Goal: Transaction & Acquisition: Subscribe to service/newsletter

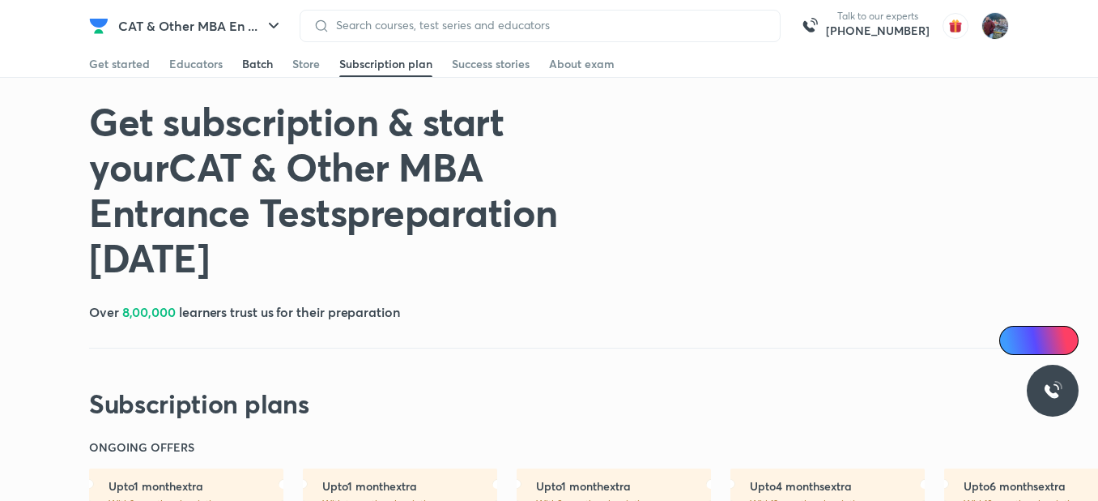
click at [255, 62] on div "Batch" at bounding box center [257, 64] width 31 height 16
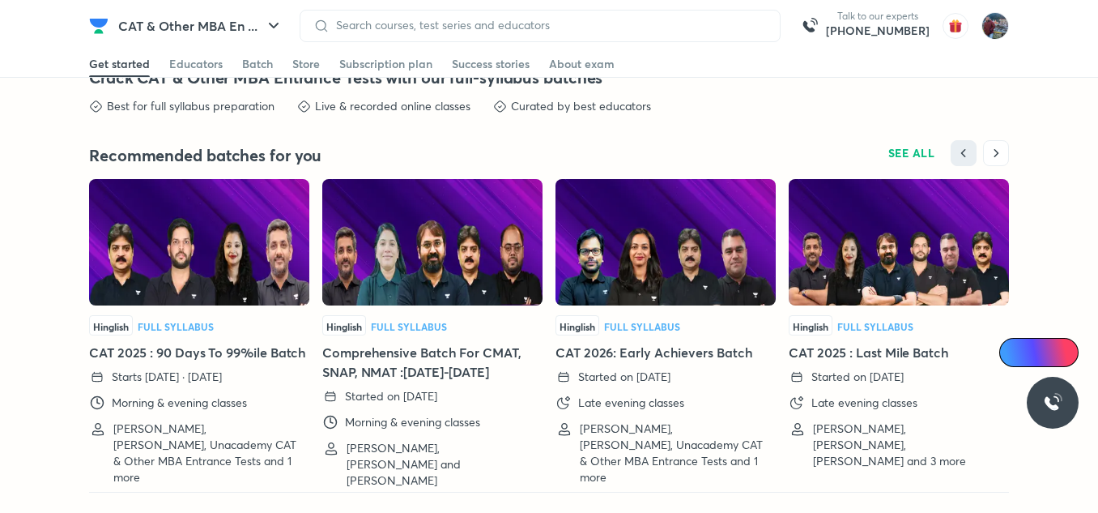
scroll to position [3571, 0]
click at [249, 296] on img at bounding box center [199, 242] width 220 height 126
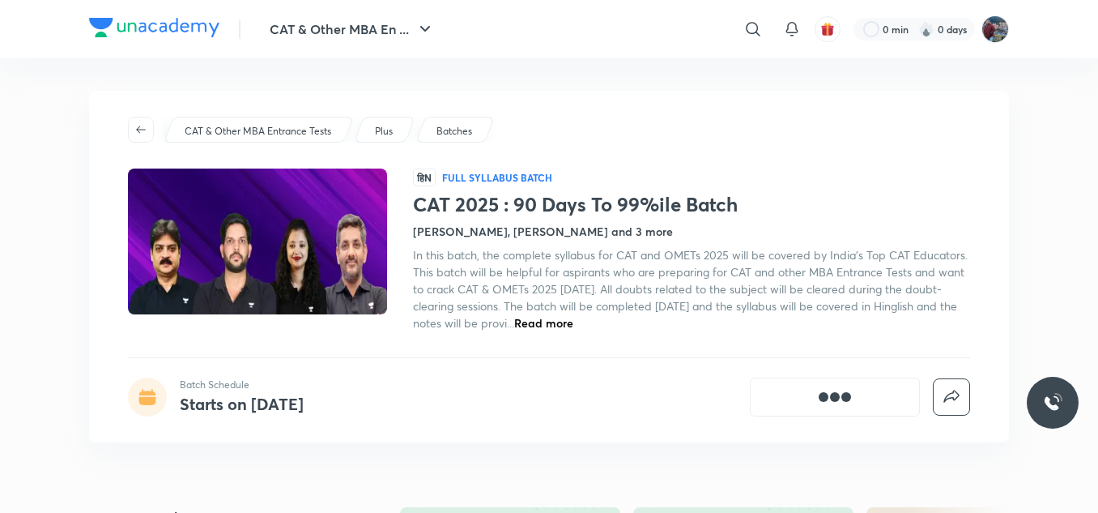
click at [249, 296] on img at bounding box center [258, 241] width 264 height 149
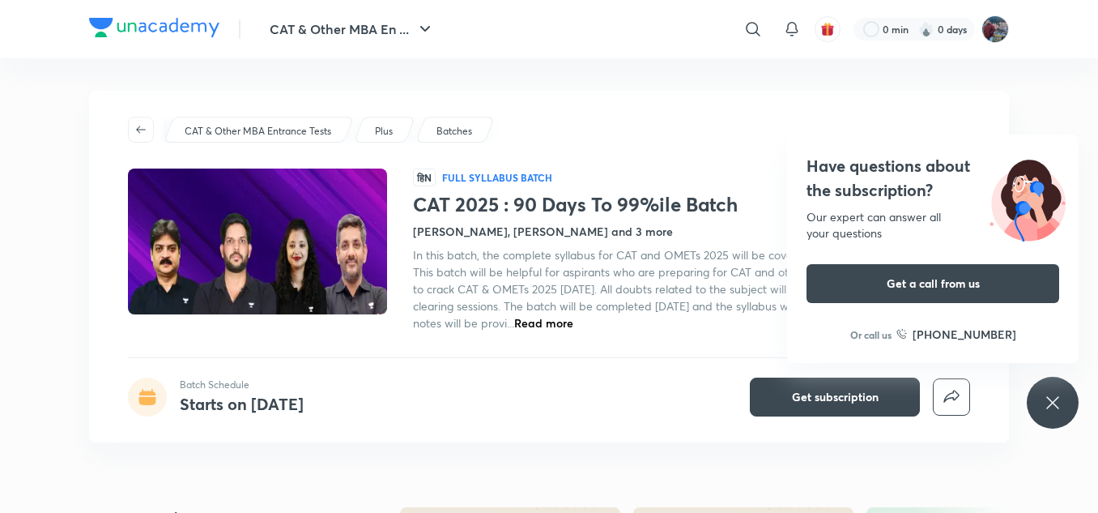
click at [1052, 407] on icon at bounding box center [1052, 402] width 19 height 19
